Goal: Transaction & Acquisition: Purchase product/service

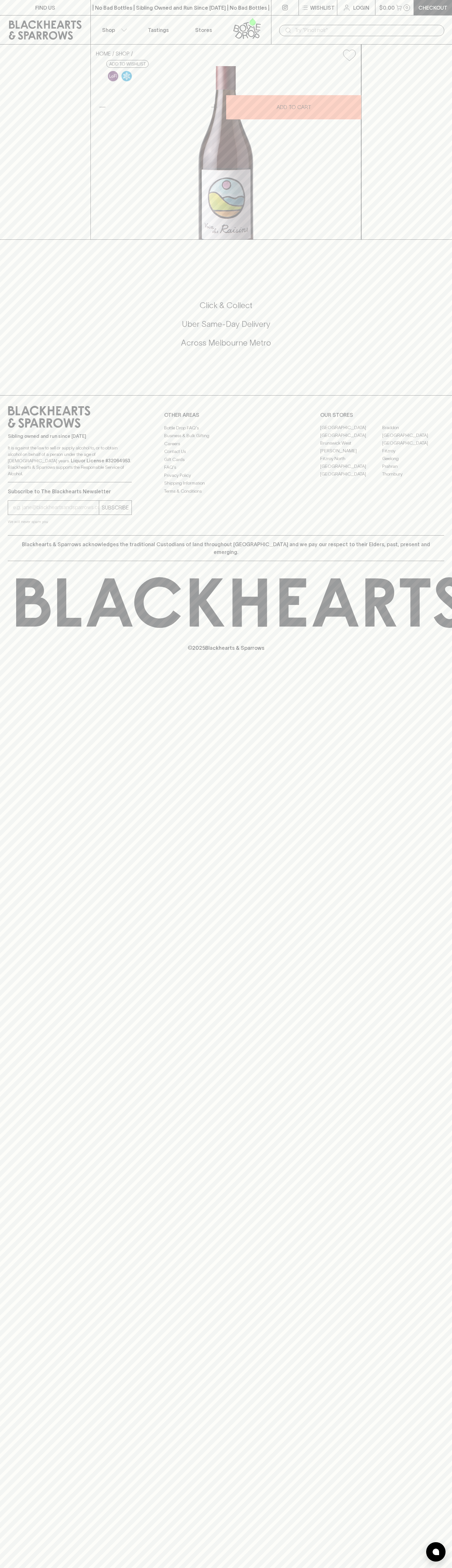
click at [109, 14] on div "| No Bad Bottles | Sibling Owned and Run Since [DATE] | No Bad Bottles | Siblin…" at bounding box center [180, 7] width 181 height 15
click at [437, 1068] on div "FIND US | No Bad Bottles | Sibling Owned and Run Since [DATE] | No Bad Bottles …" at bounding box center [226, 784] width 452 height 1568
click at [38, 1567] on html "FIND US | No Bad Bottles | Sibling Owned and Run Since 2006 | No Bad Bottles | …" at bounding box center [226, 784] width 452 height 1568
click at [24, 413] on div "FIND US | No Bad Bottles | Sibling Owned and Run Since 2006 | No Bad Bottles | …" at bounding box center [226, 784] width 452 height 1568
